Goal: Transaction & Acquisition: Purchase product/service

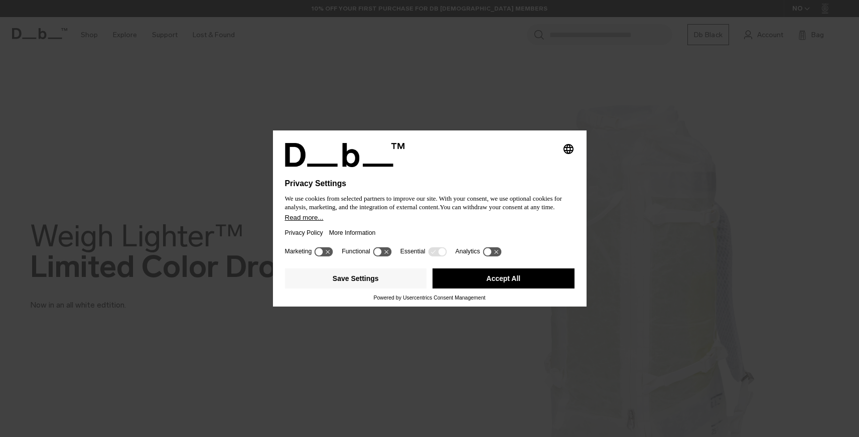
click at [485, 285] on button "Accept All" at bounding box center [504, 279] width 142 height 20
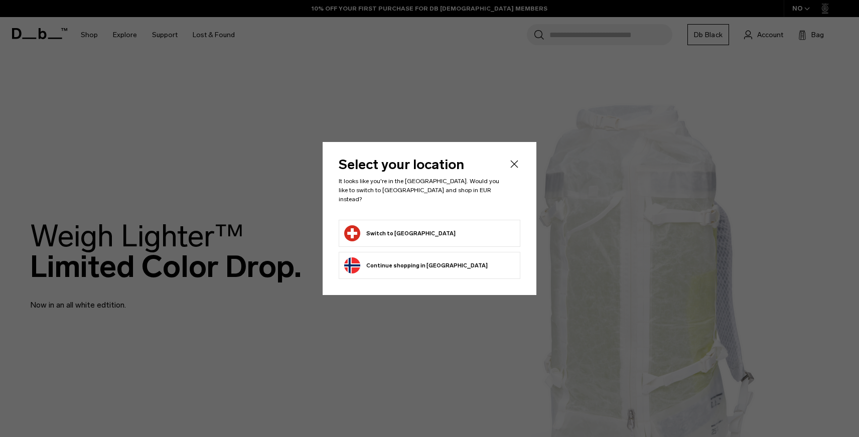
click at [404, 226] on button "Switch to [GEOGRAPHIC_DATA]" at bounding box center [399, 233] width 111 height 16
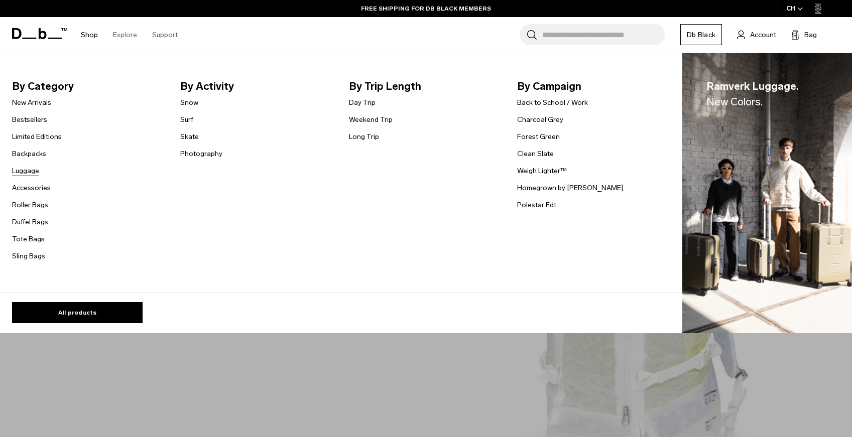
click at [31, 171] on link "Luggage" at bounding box center [25, 171] width 27 height 11
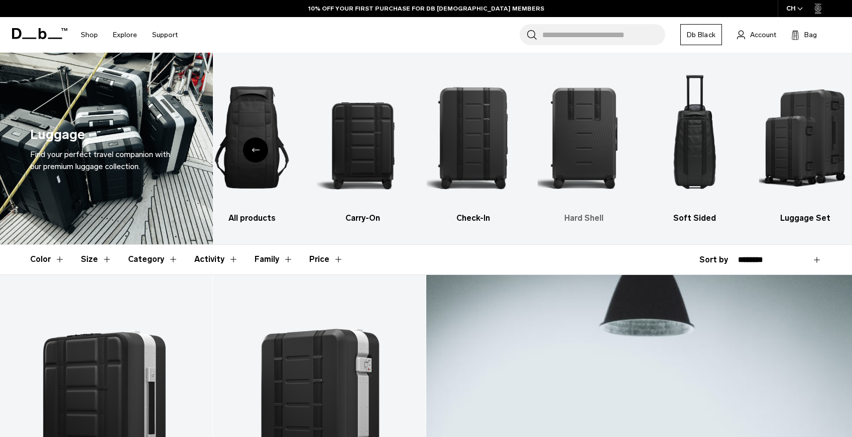
click at [593, 145] on img "4 / 6" at bounding box center [584, 138] width 93 height 140
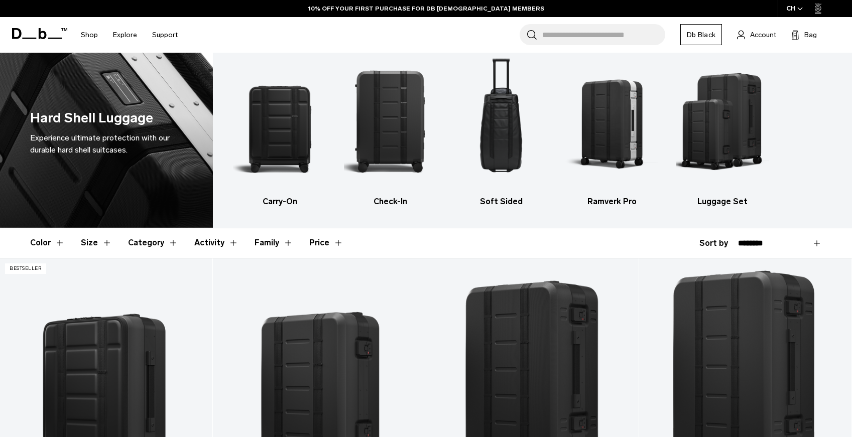
scroll to position [12, 0]
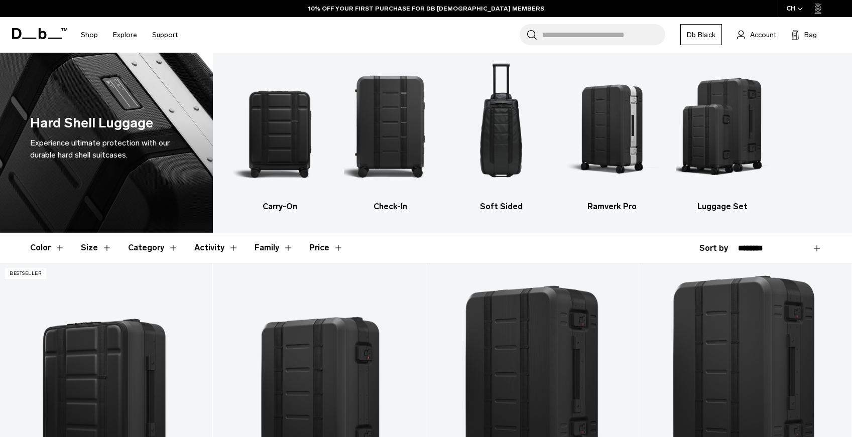
click at [96, 248] on button "Size" at bounding box center [96, 247] width 31 height 29
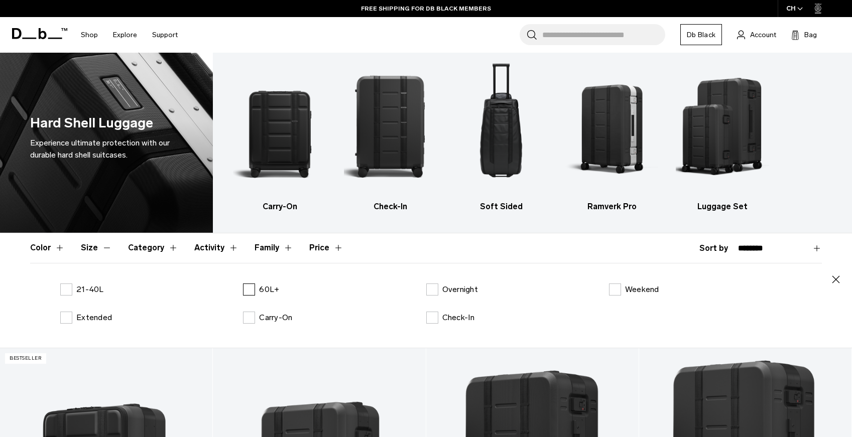
click at [257, 290] on label "60L+" at bounding box center [261, 290] width 36 height 12
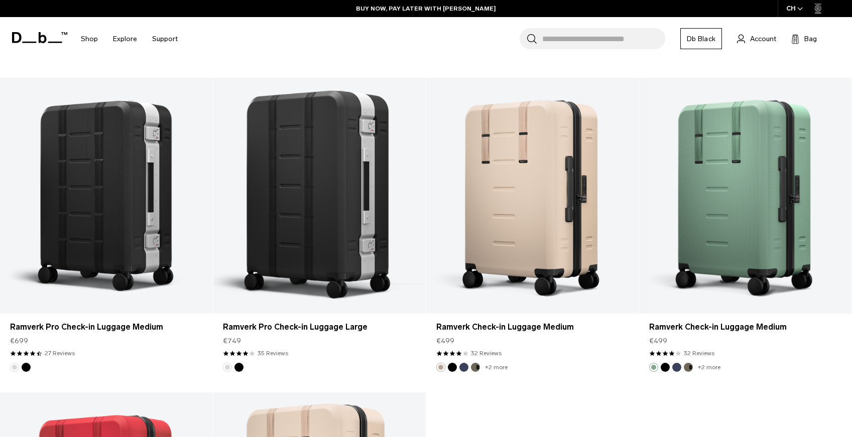
scroll to position [690, 0]
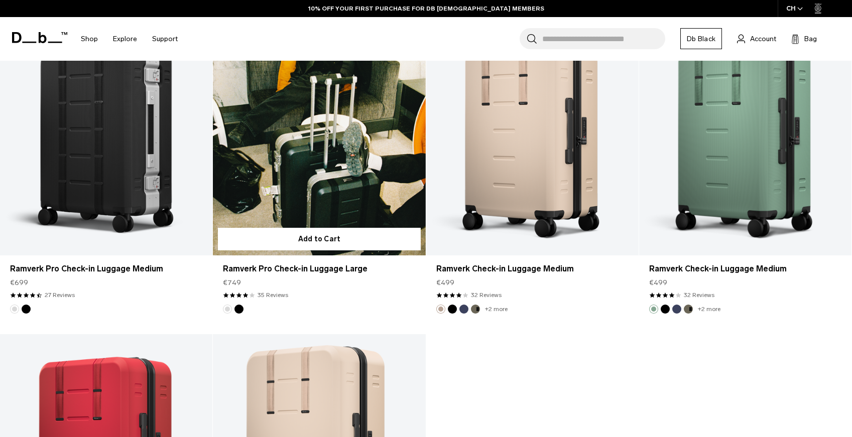
click at [362, 158] on link "Ramverk Pro Check-in Luggage Large" at bounding box center [319, 138] width 212 height 236
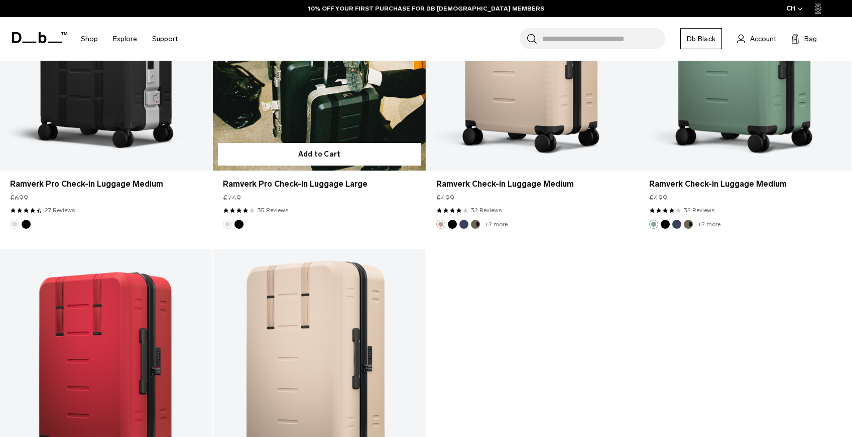
scroll to position [605, 0]
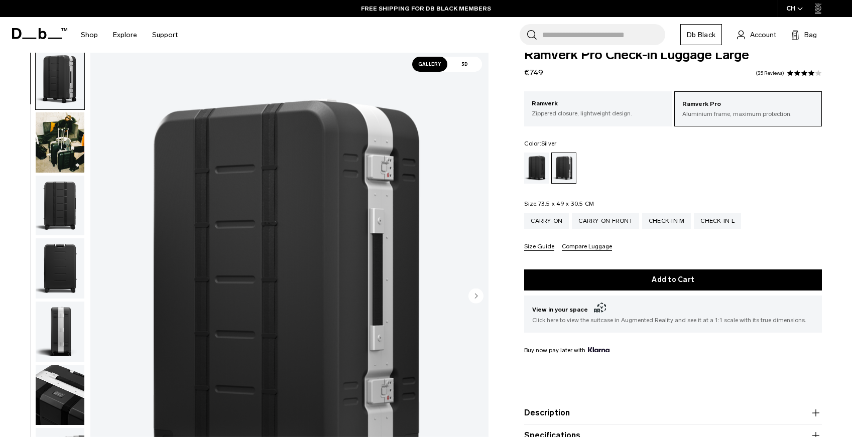
scroll to position [44, 0]
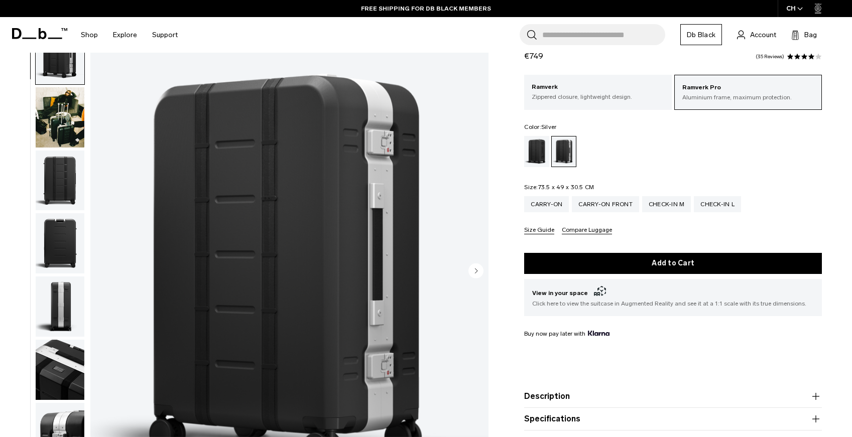
click at [80, 132] on img "button" at bounding box center [60, 117] width 49 height 60
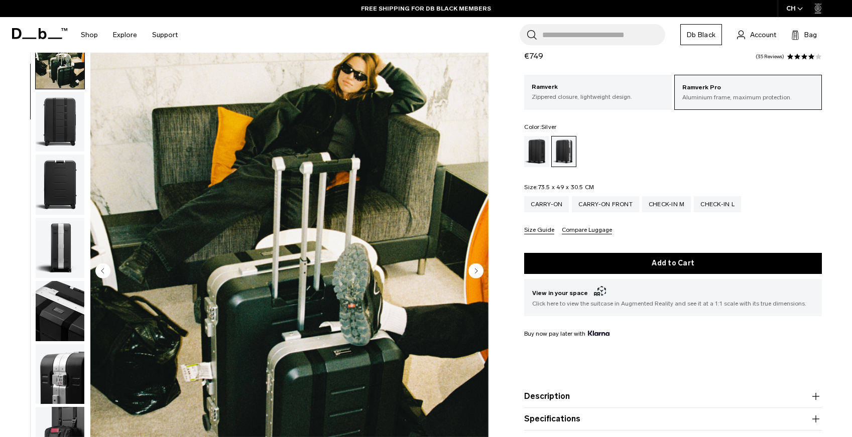
scroll to position [63, 0]
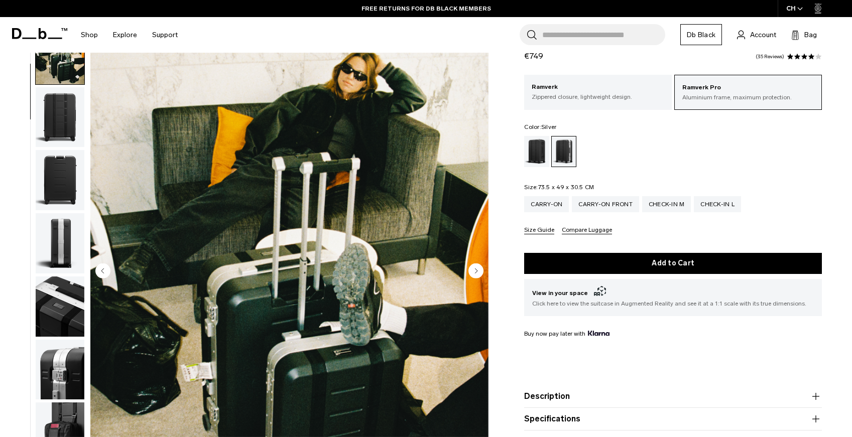
click at [60, 123] on img "button" at bounding box center [60, 117] width 49 height 60
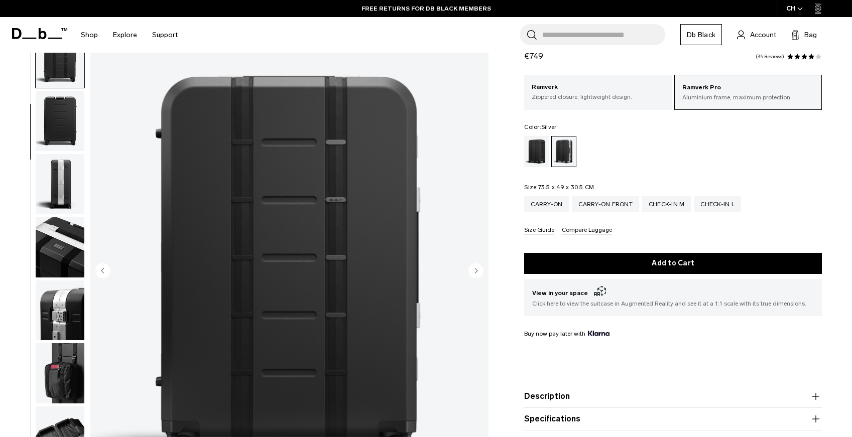
scroll to position [126, 0]
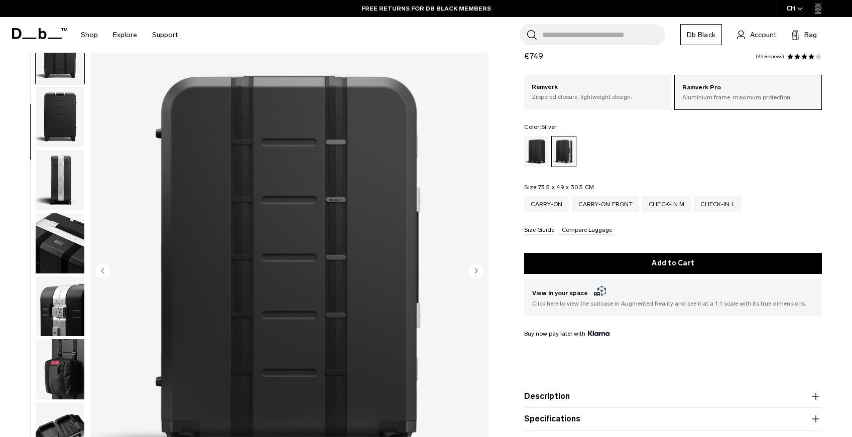
click at [55, 126] on img "button" at bounding box center [60, 117] width 49 height 60
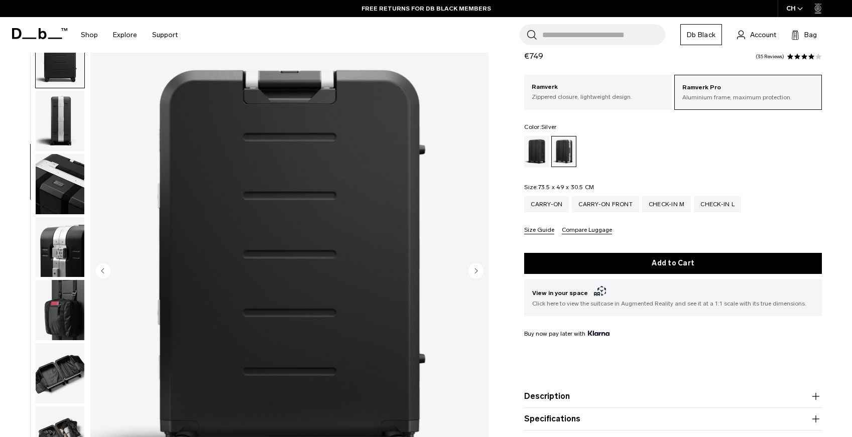
scroll to position [189, 0]
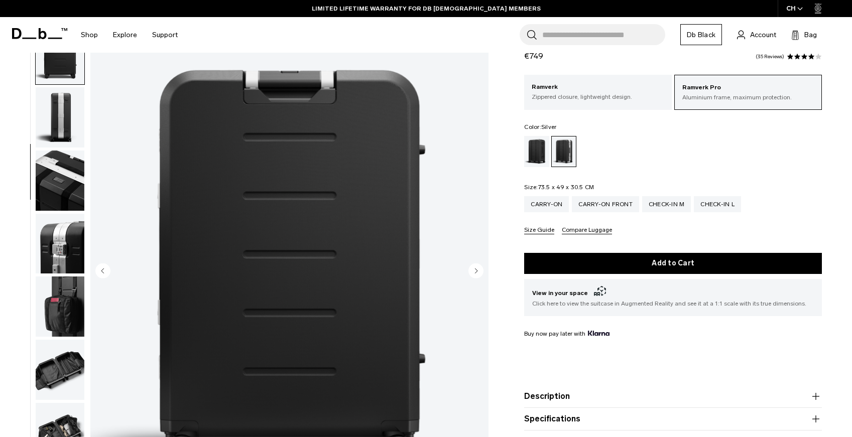
click at [64, 108] on img "button" at bounding box center [60, 117] width 49 height 60
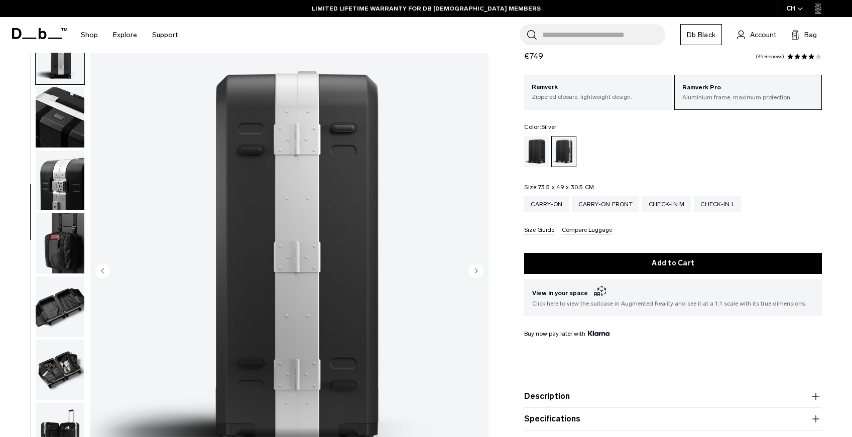
click at [64, 108] on img "button" at bounding box center [60, 117] width 49 height 60
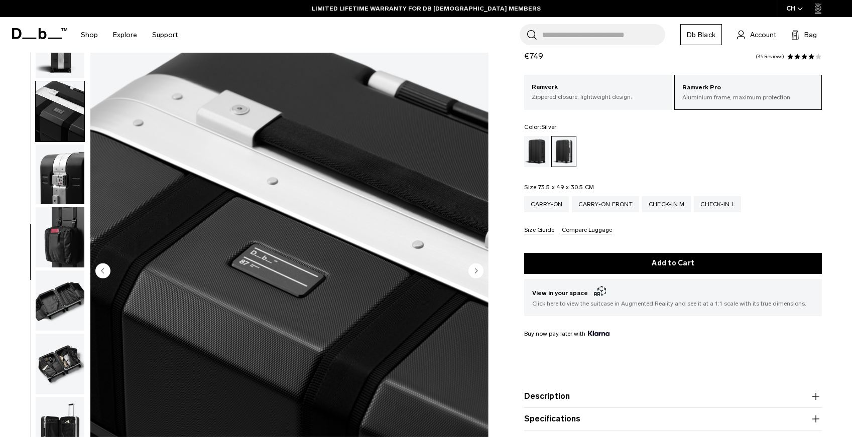
click at [64, 108] on img "button" at bounding box center [60, 111] width 49 height 60
click at [67, 184] on img "button" at bounding box center [60, 175] width 49 height 60
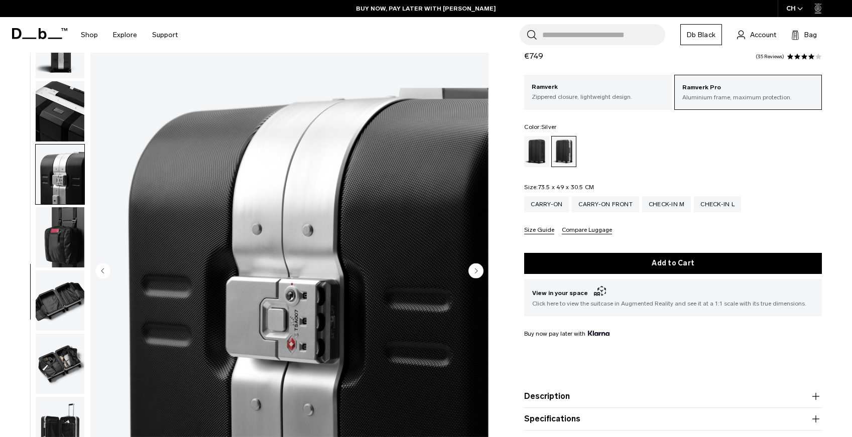
click at [68, 226] on img "button" at bounding box center [60, 237] width 49 height 60
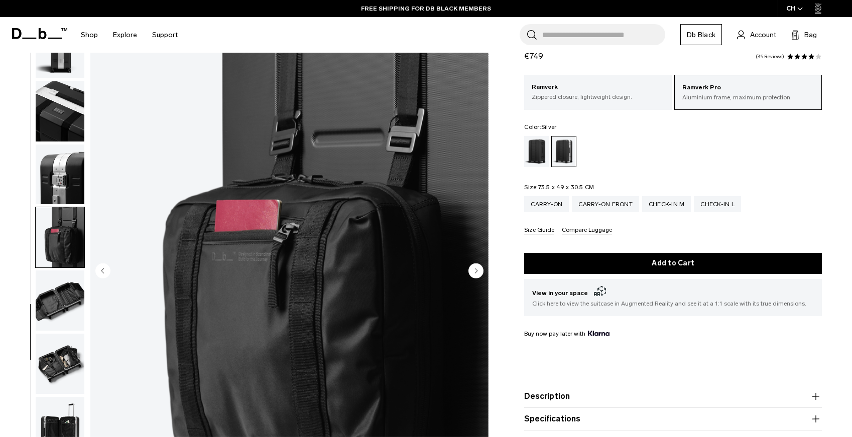
click at [61, 311] on img "button" at bounding box center [60, 301] width 49 height 60
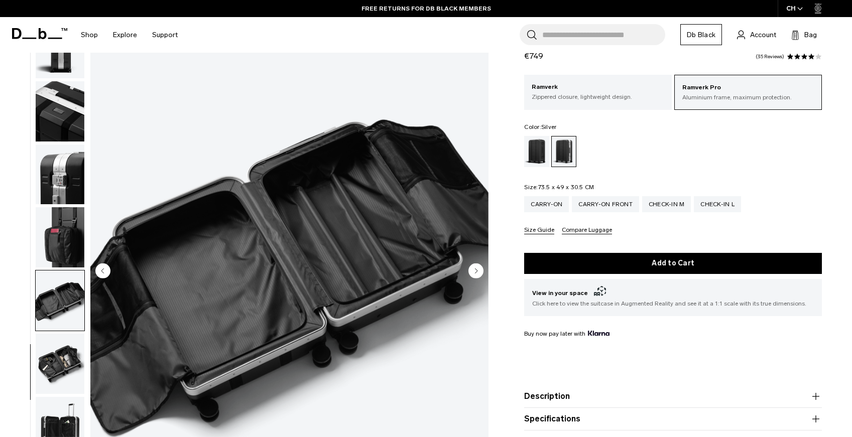
click at [60, 367] on img "button" at bounding box center [60, 364] width 49 height 60
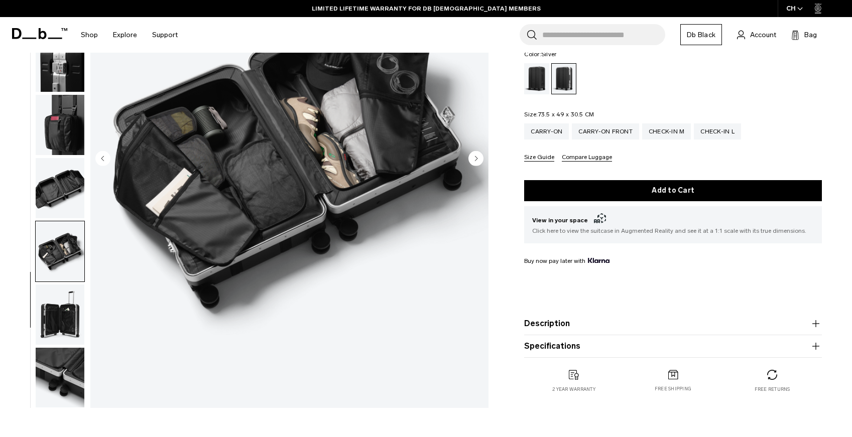
scroll to position [166, 0]
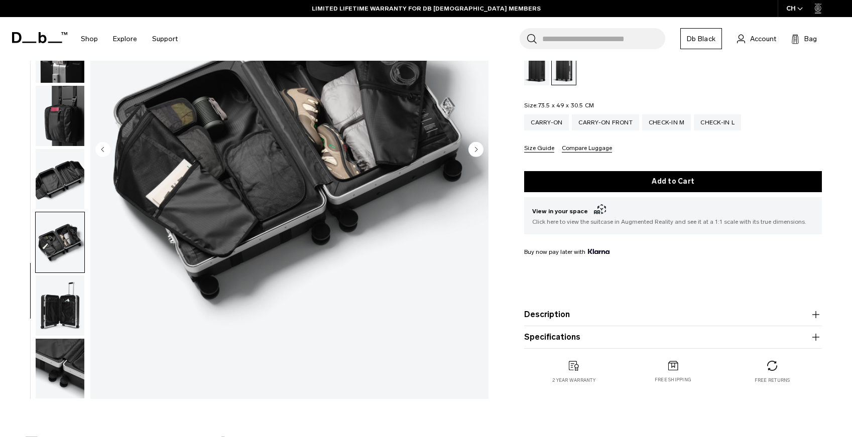
click at [66, 314] on img "button" at bounding box center [60, 306] width 49 height 60
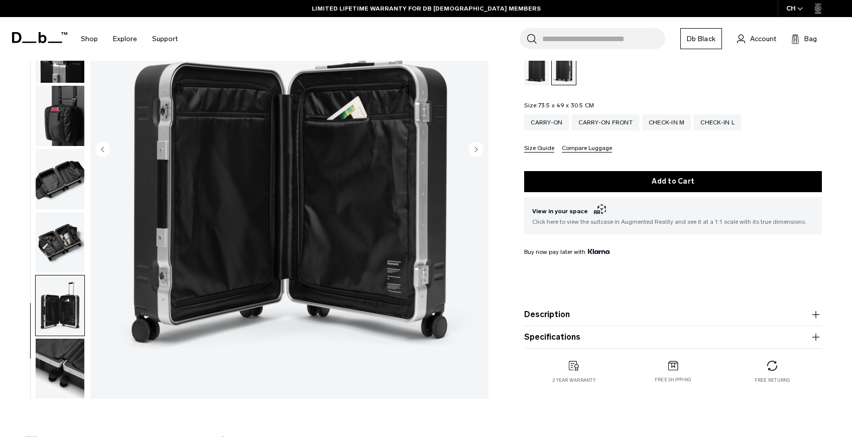
click at [63, 377] on img "button" at bounding box center [60, 369] width 49 height 60
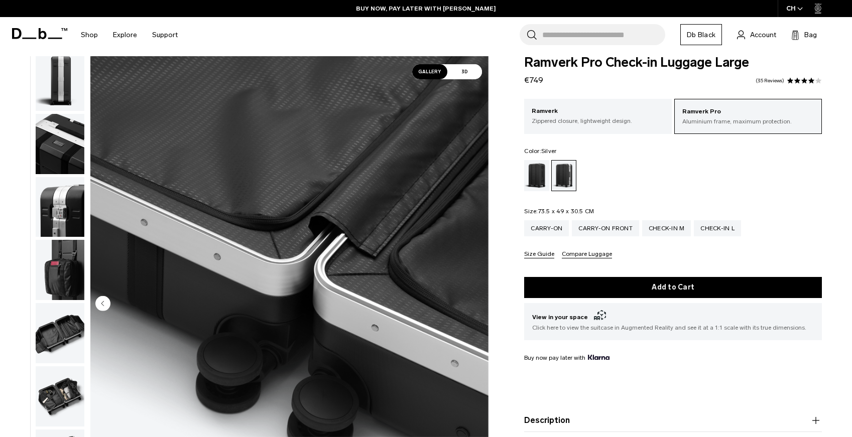
scroll to position [0, 0]
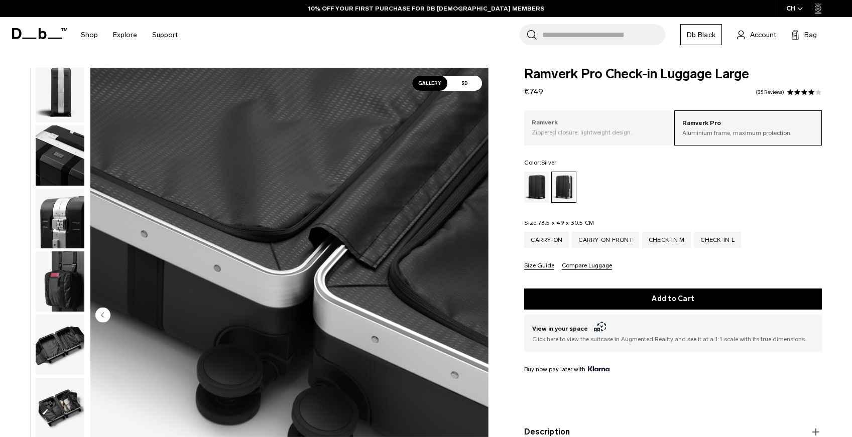
click at [615, 130] on p "Zippered closure, lightweight design." at bounding box center [597, 132] width 132 height 9
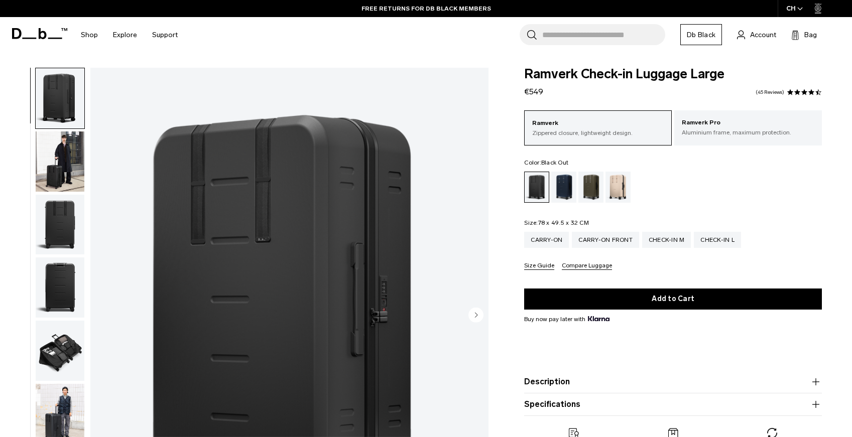
click at [72, 153] on img "button" at bounding box center [60, 161] width 49 height 60
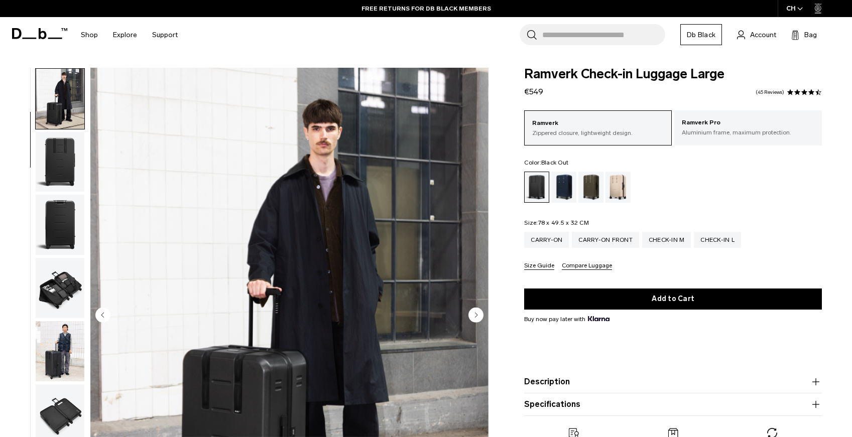
scroll to position [63, 0]
click at [68, 168] on img "button" at bounding box center [60, 161] width 49 height 60
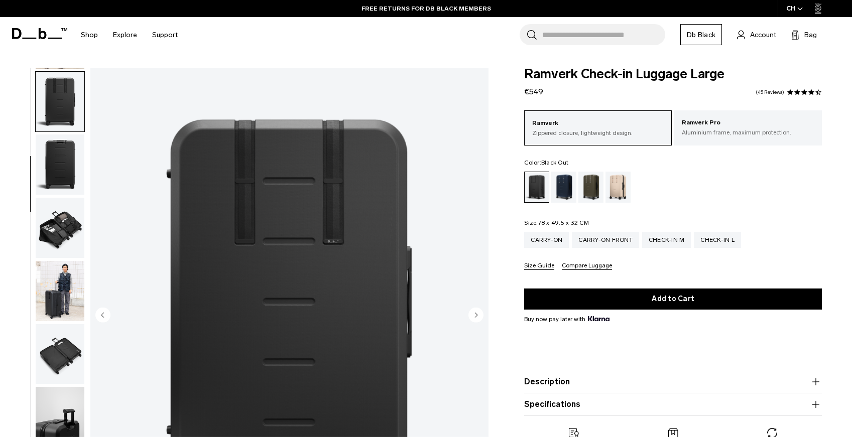
scroll to position [126, 0]
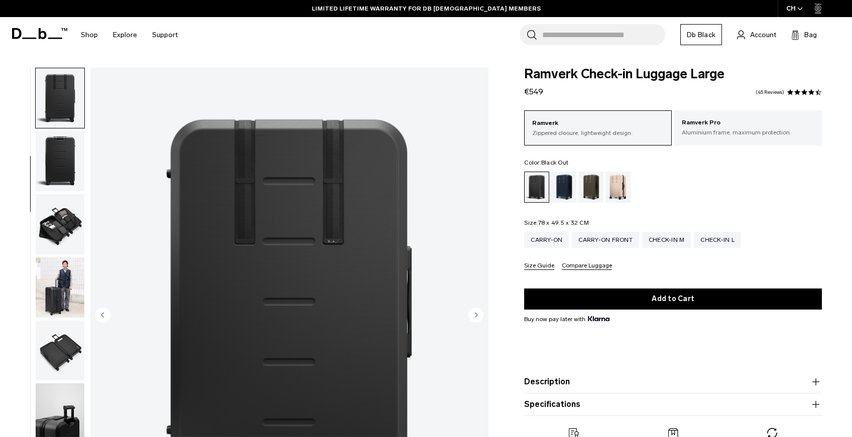
click at [68, 168] on img "button" at bounding box center [60, 161] width 49 height 60
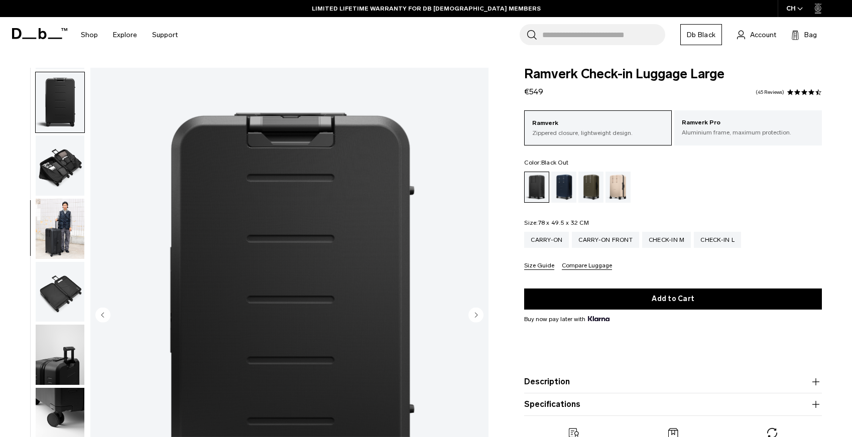
scroll to position [189, 0]
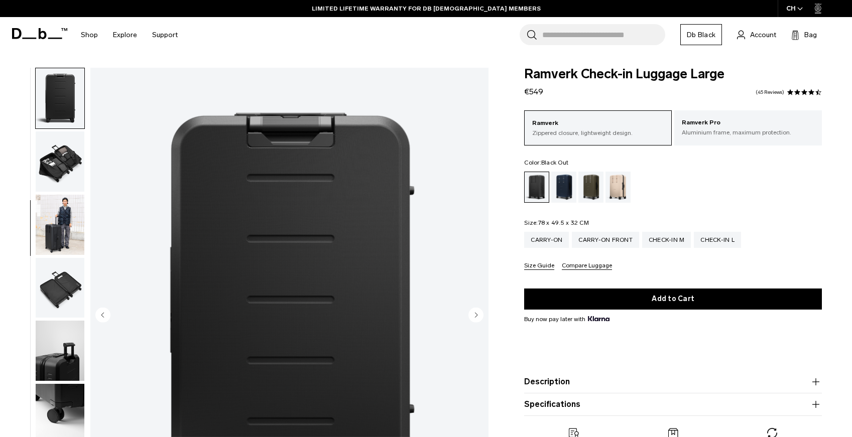
click at [67, 170] on img "button" at bounding box center [60, 161] width 49 height 60
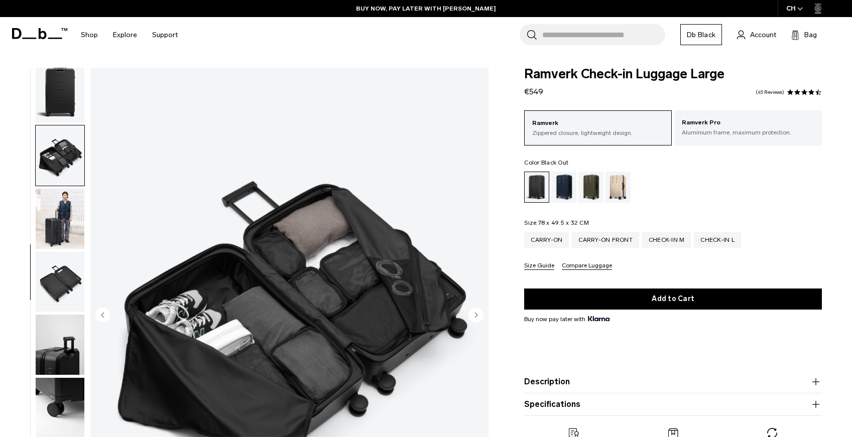
click at [66, 210] on img "button" at bounding box center [60, 219] width 49 height 60
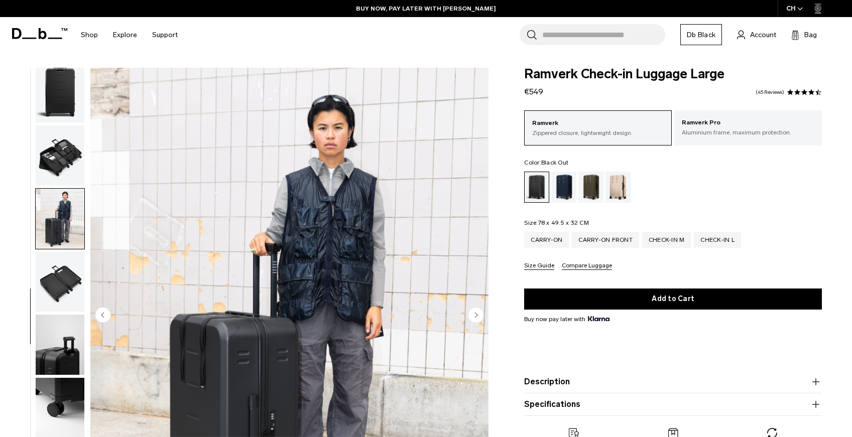
click at [69, 276] on img "button" at bounding box center [60, 282] width 49 height 60
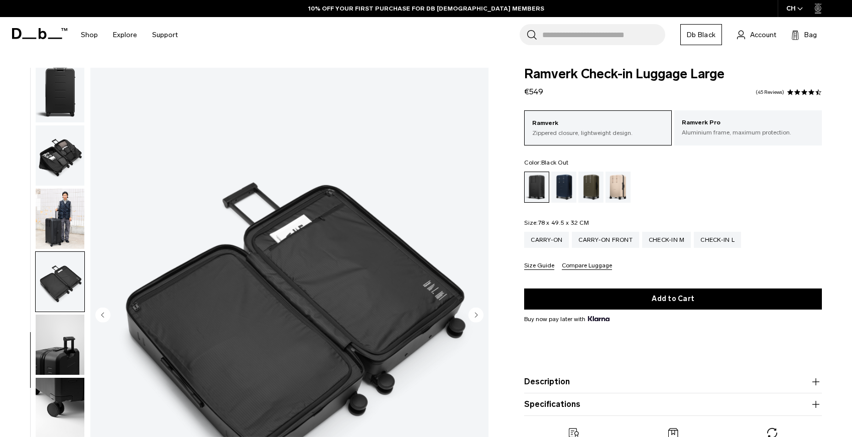
click at [67, 360] on img "button" at bounding box center [60, 345] width 49 height 60
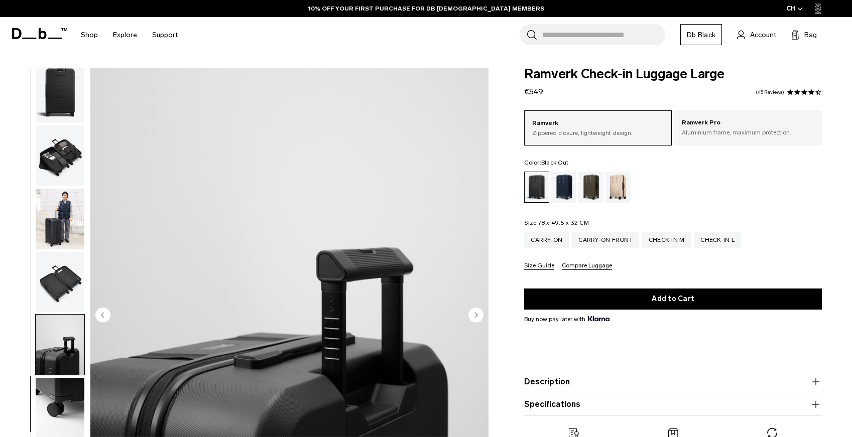
click at [65, 424] on img "button" at bounding box center [60, 408] width 49 height 60
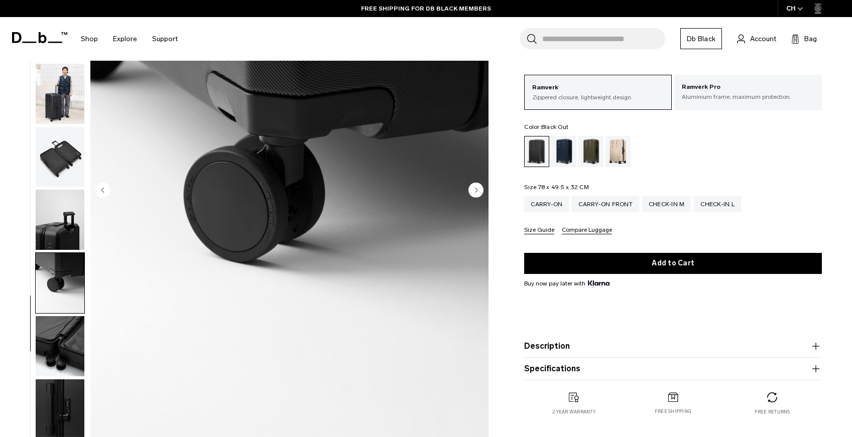
scroll to position [126, 0]
click at [48, 318] on img "button" at bounding box center [60, 345] width 49 height 60
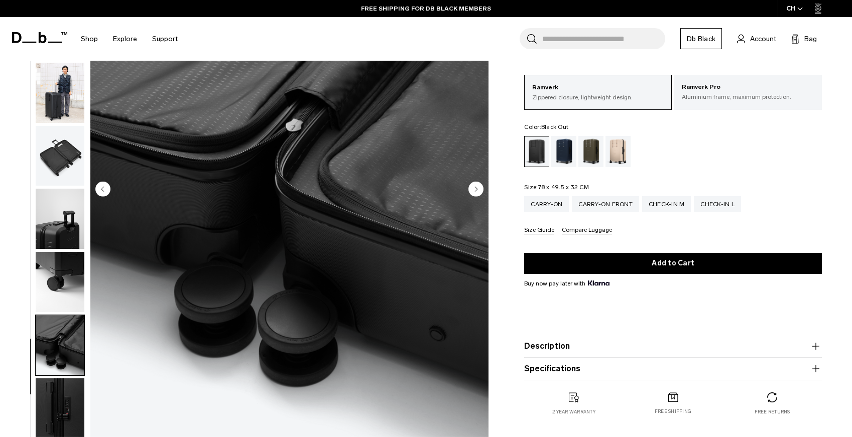
click at [64, 417] on img "button" at bounding box center [60, 408] width 49 height 60
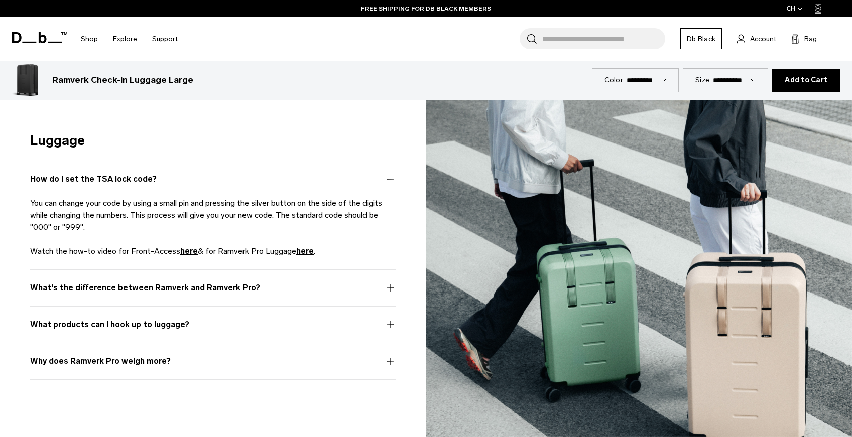
scroll to position [2449, 0]
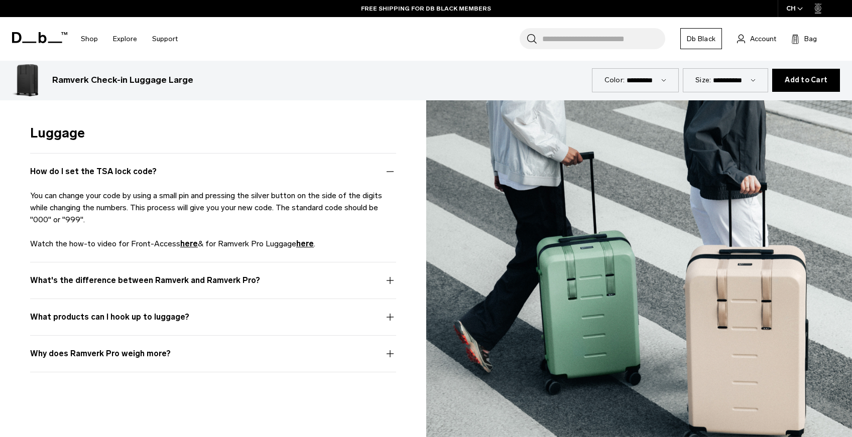
click at [366, 282] on button "What's the difference between Ramverk and Ramverk Pro?" at bounding box center [213, 287] width 366 height 24
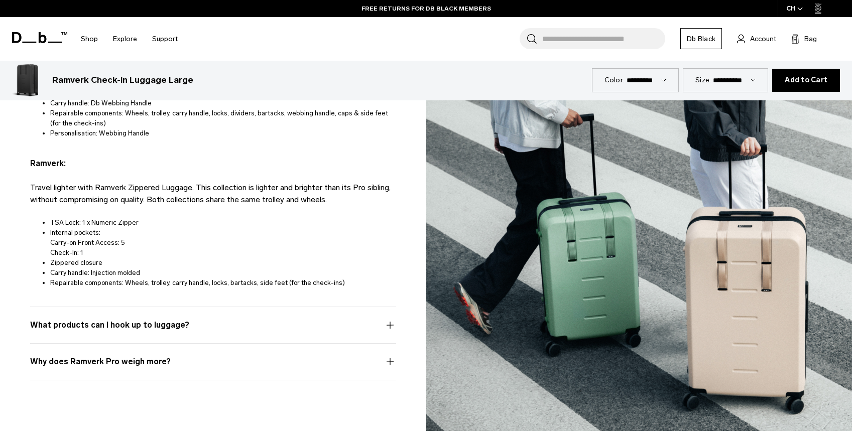
scroll to position [2750, 0]
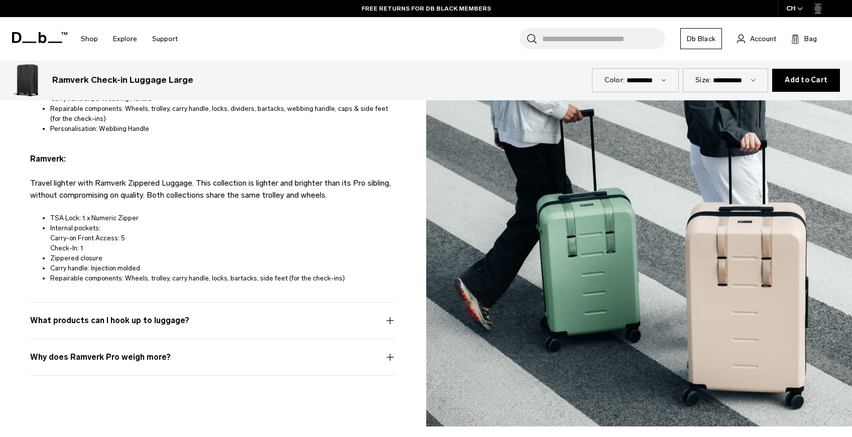
click at [306, 320] on button "What products can I hook up to luggage?" at bounding box center [213, 327] width 366 height 24
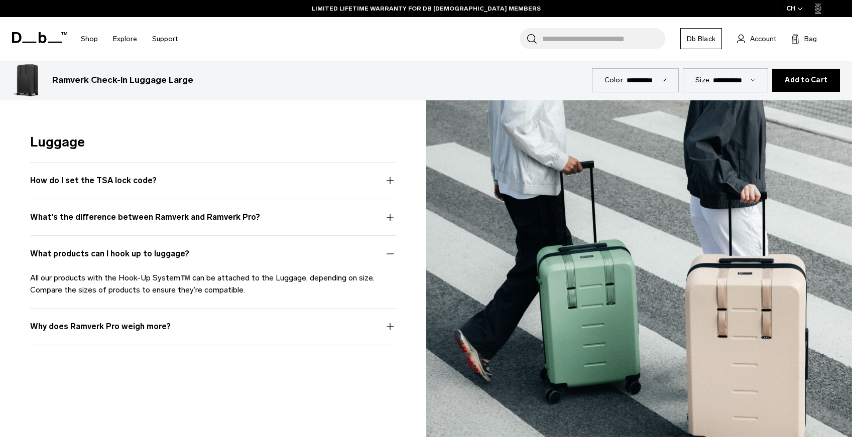
scroll to position [2441, 0]
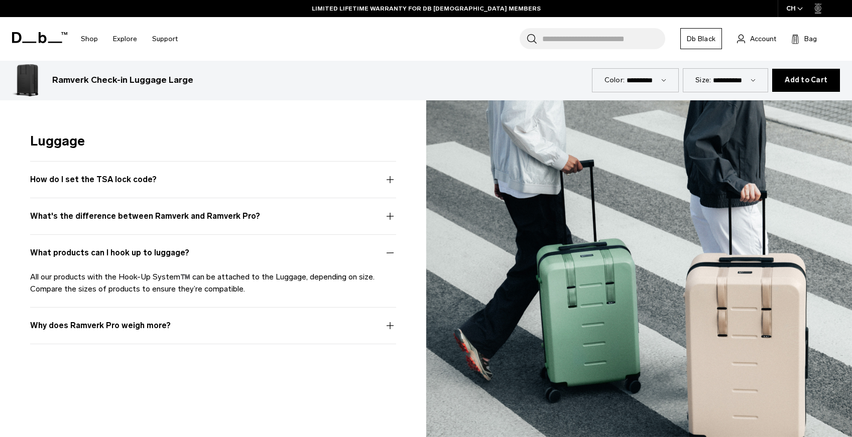
click at [264, 326] on button "Why does Ramverk Pro weigh more?" at bounding box center [213, 332] width 366 height 24
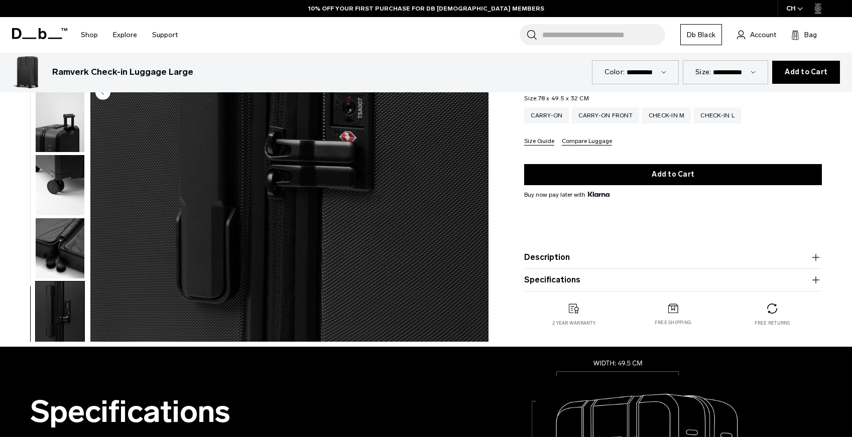
scroll to position [0, 0]
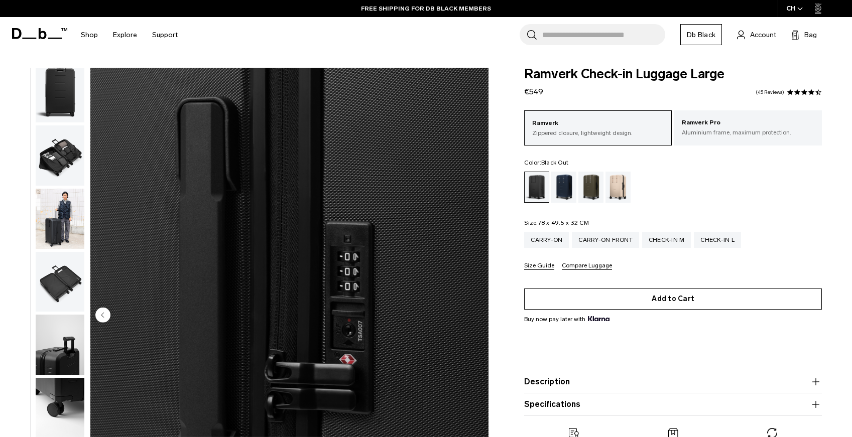
click at [672, 300] on button "Add to Cart" at bounding box center [673, 299] width 298 height 21
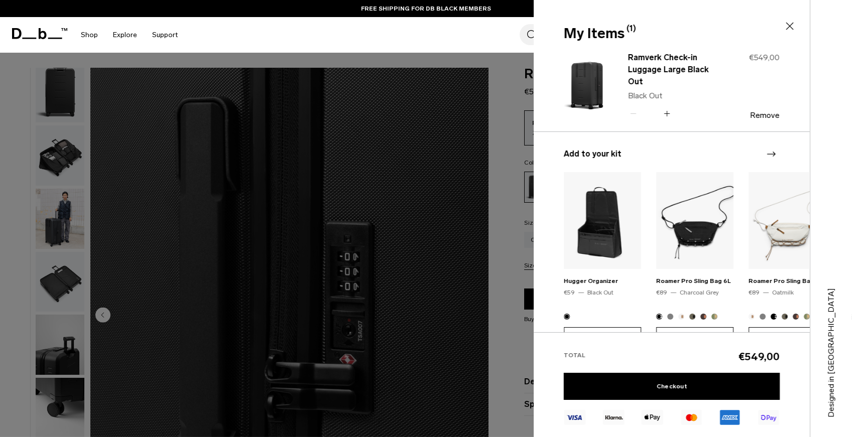
click at [668, 111] on icon at bounding box center [667, 113] width 10 height 15
click at [790, 28] on icon at bounding box center [790, 27] width 8 height 8
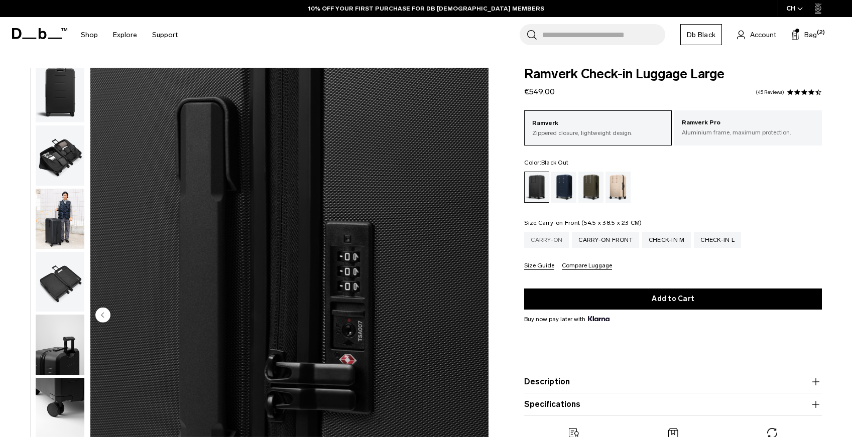
click at [543, 239] on div "Carry-on" at bounding box center [546, 240] width 45 height 16
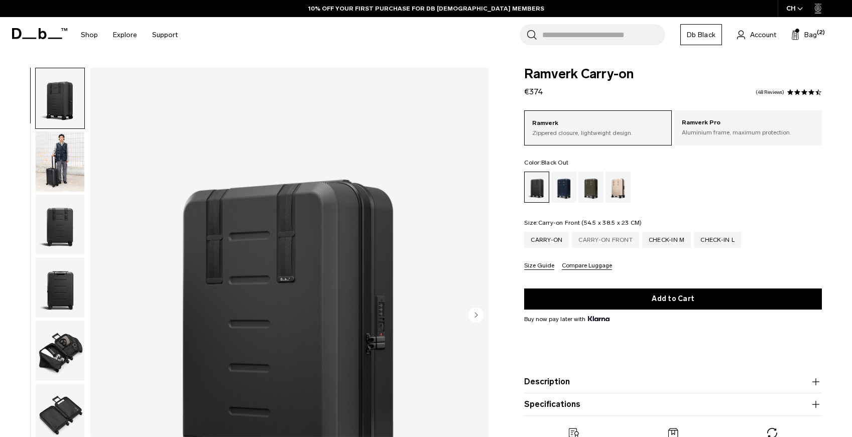
click at [597, 234] on div "Carry-on Front" at bounding box center [605, 240] width 67 height 16
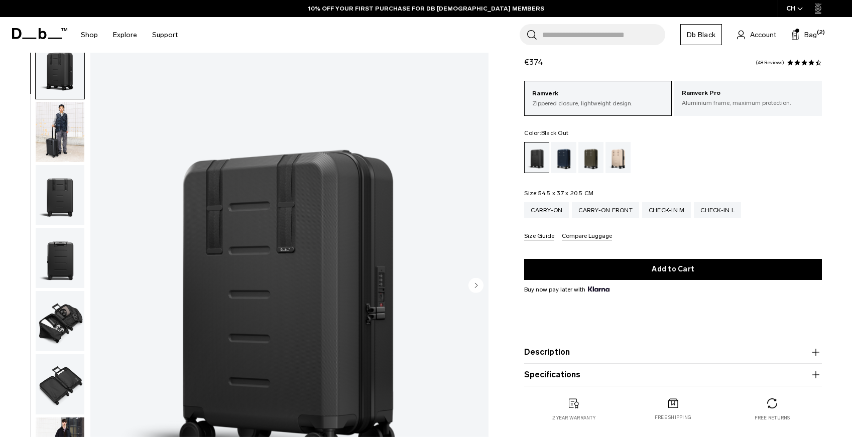
scroll to position [31, 0]
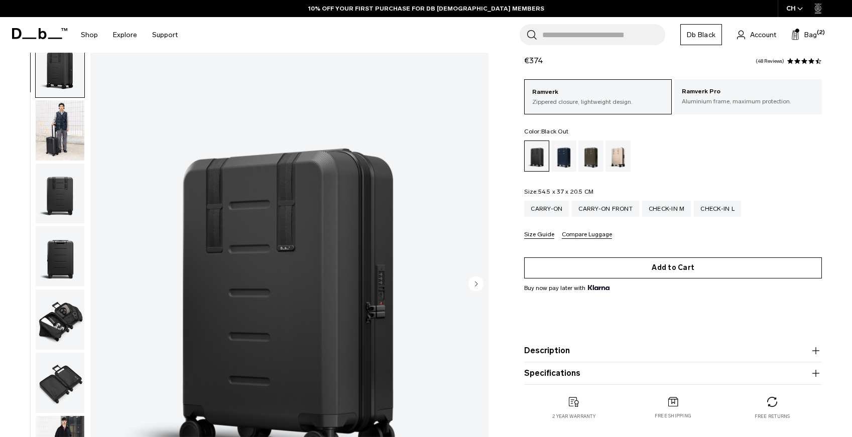
click at [661, 274] on button "Add to Cart" at bounding box center [673, 267] width 298 height 21
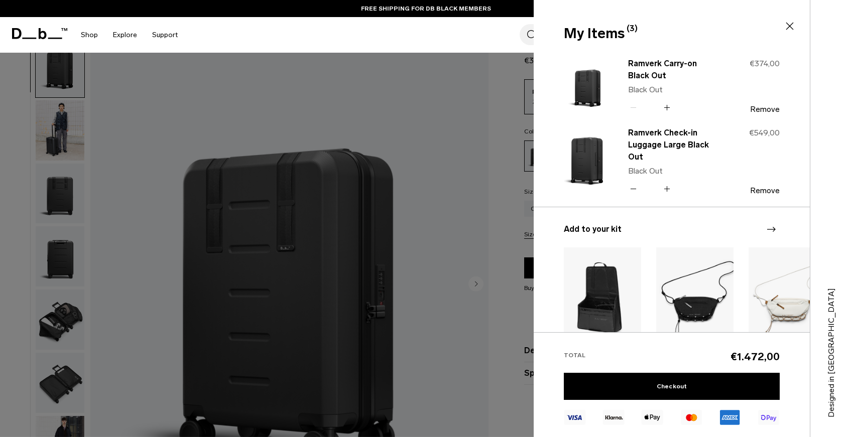
click at [669, 107] on icon at bounding box center [667, 107] width 6 height 1
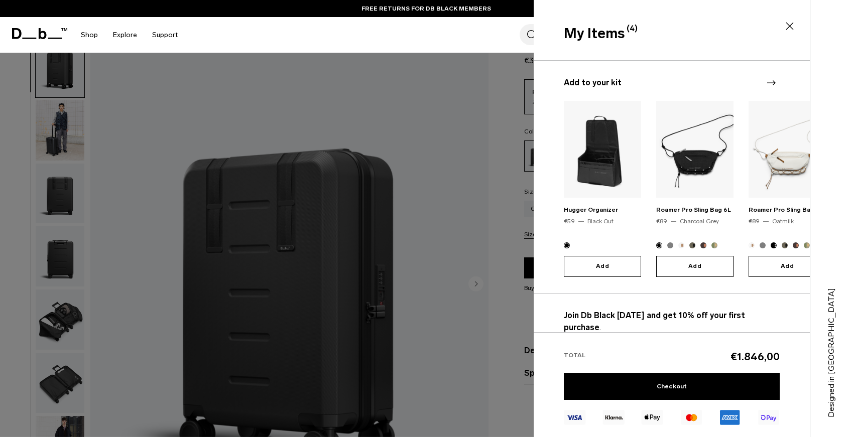
scroll to position [158, 0]
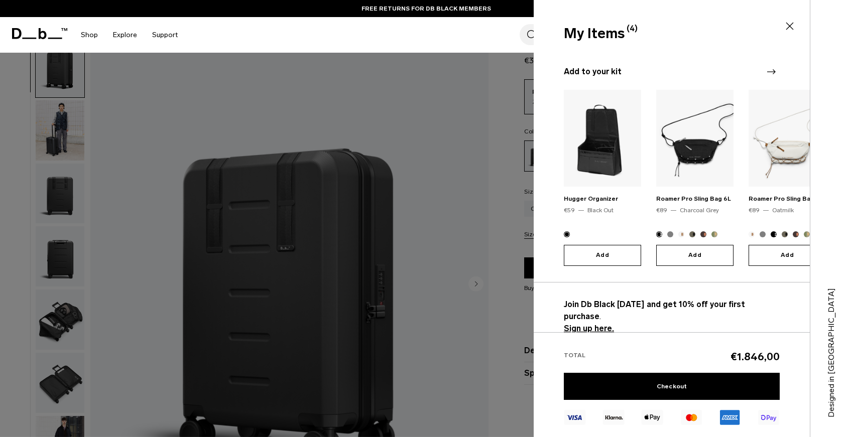
click at [843, 178] on div "Designed in [GEOGRAPHIC_DATA]" at bounding box center [831, 218] width 42 height 437
click at [792, 19] on div "My Items (4) Close" at bounding box center [671, 25] width 274 height 50
click at [792, 25] on icon at bounding box center [789, 26] width 12 height 12
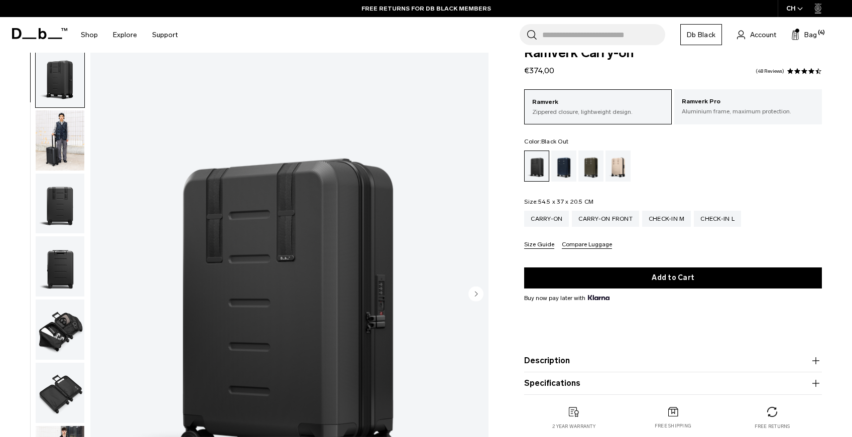
scroll to position [0, 0]
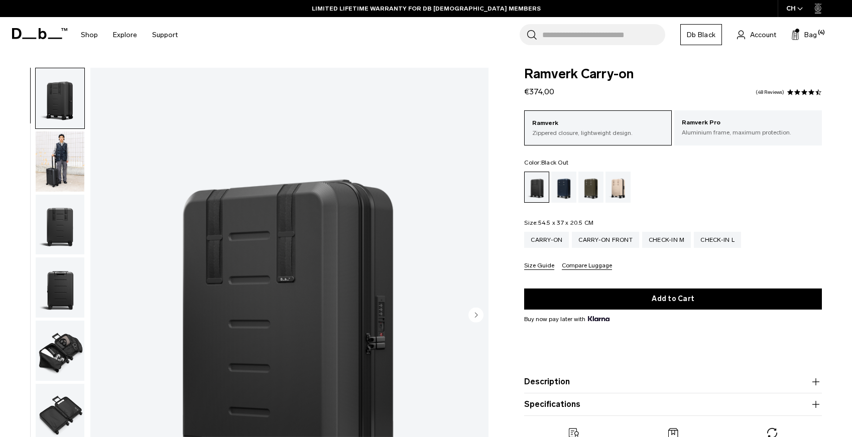
click at [75, 344] on img "button" at bounding box center [60, 351] width 49 height 60
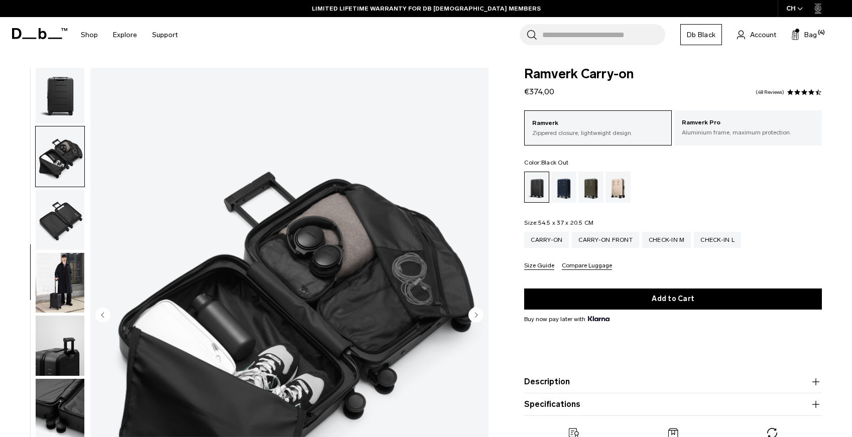
scroll to position [195, 0]
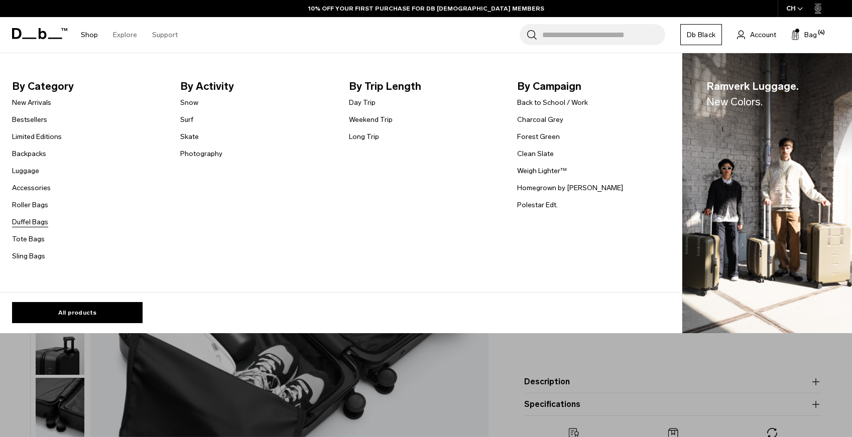
click at [37, 220] on link "Duffel Bags" at bounding box center [30, 222] width 36 height 11
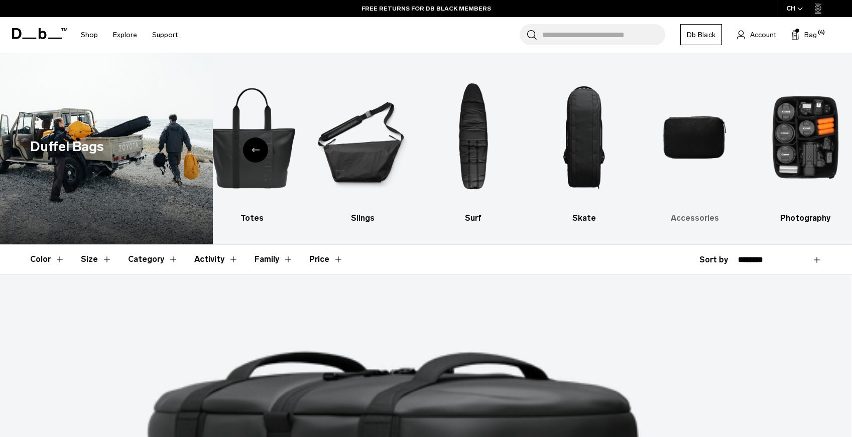
click at [701, 140] on img "9 / 10" at bounding box center [694, 138] width 93 height 140
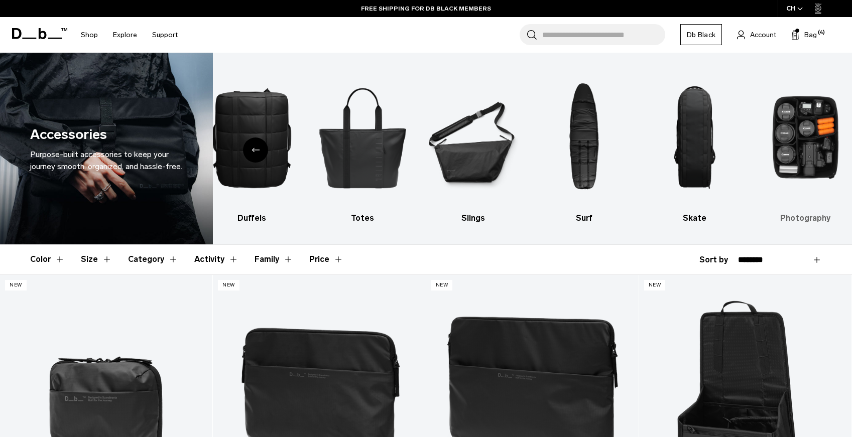
click at [798, 154] on img "10 / 10" at bounding box center [805, 138] width 93 height 140
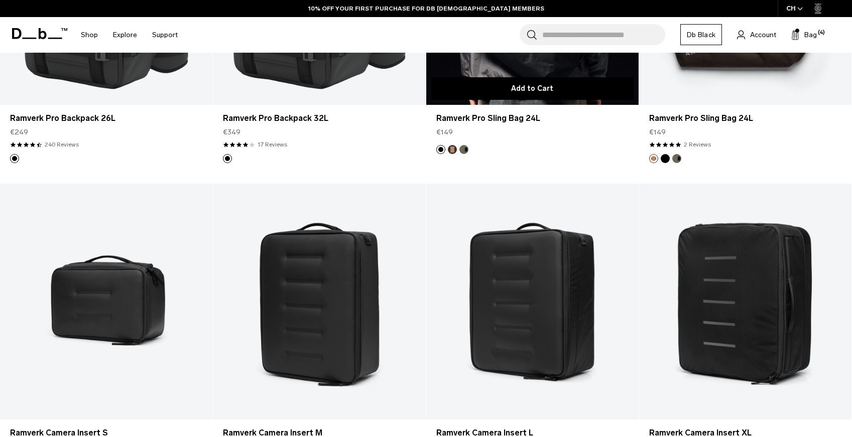
scroll to position [510, 0]
